Goal: Task Accomplishment & Management: Manage account settings

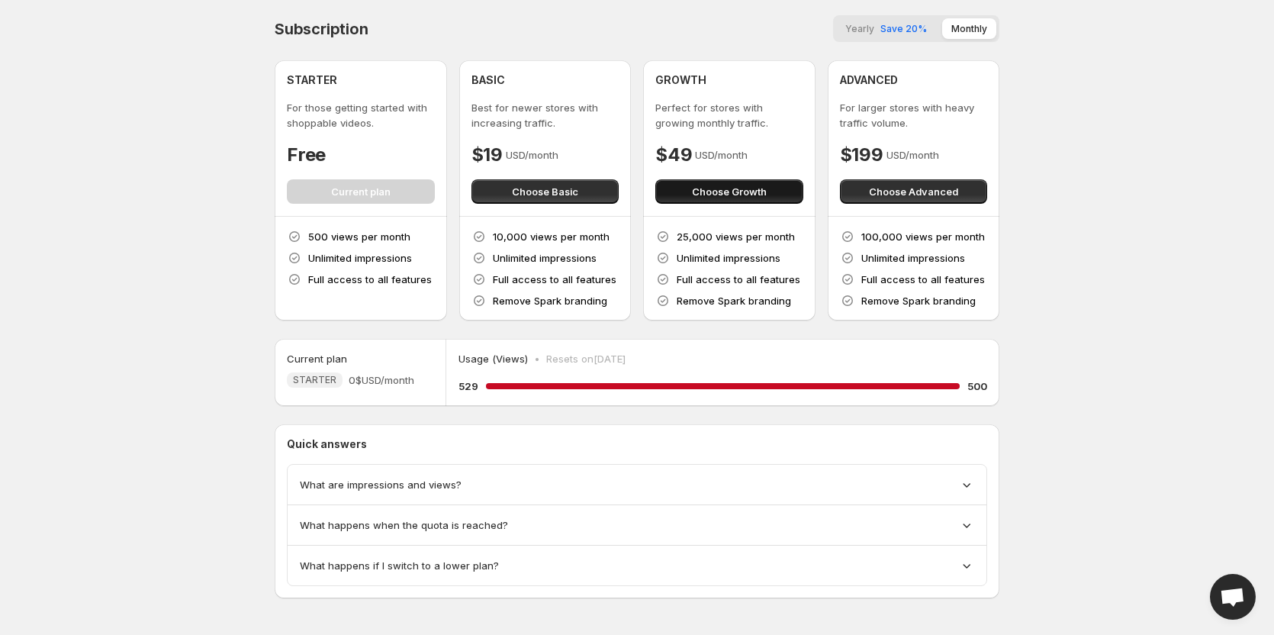
click at [702, 196] on span "Choose Growth" at bounding box center [729, 191] width 75 height 15
